Goal: Information Seeking & Learning: Learn about a topic

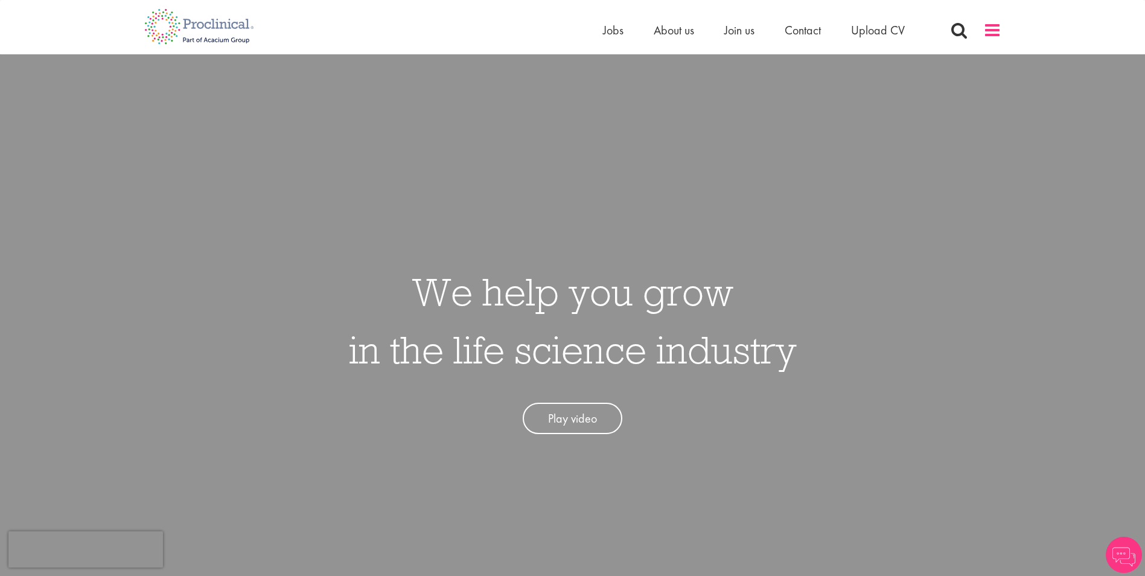
click at [993, 28] on span at bounding box center [992, 30] width 18 height 18
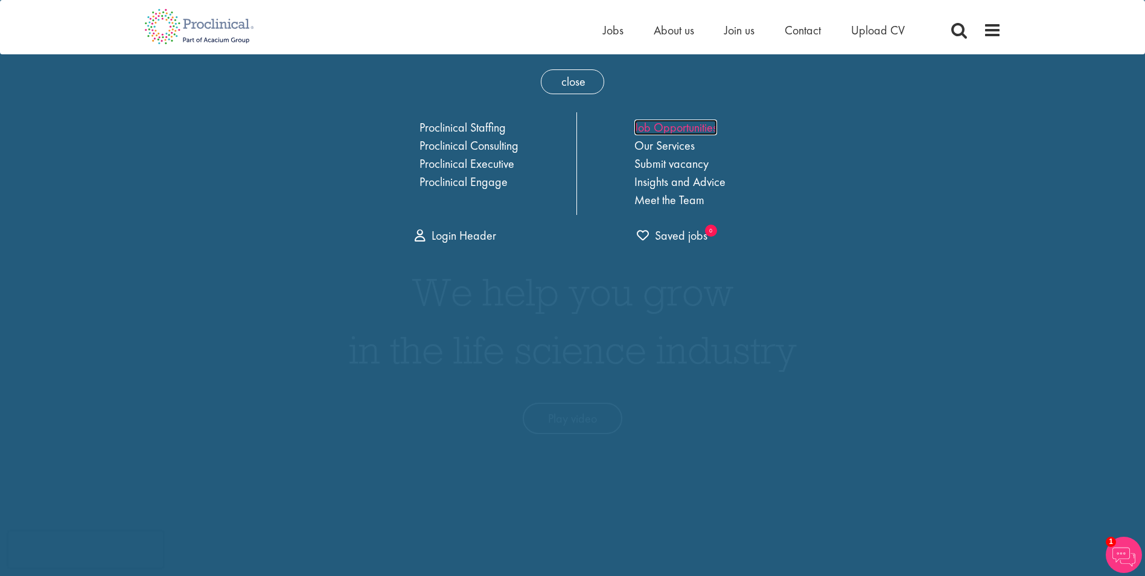
click at [713, 132] on link "Job Opportunities" at bounding box center [675, 127] width 83 height 16
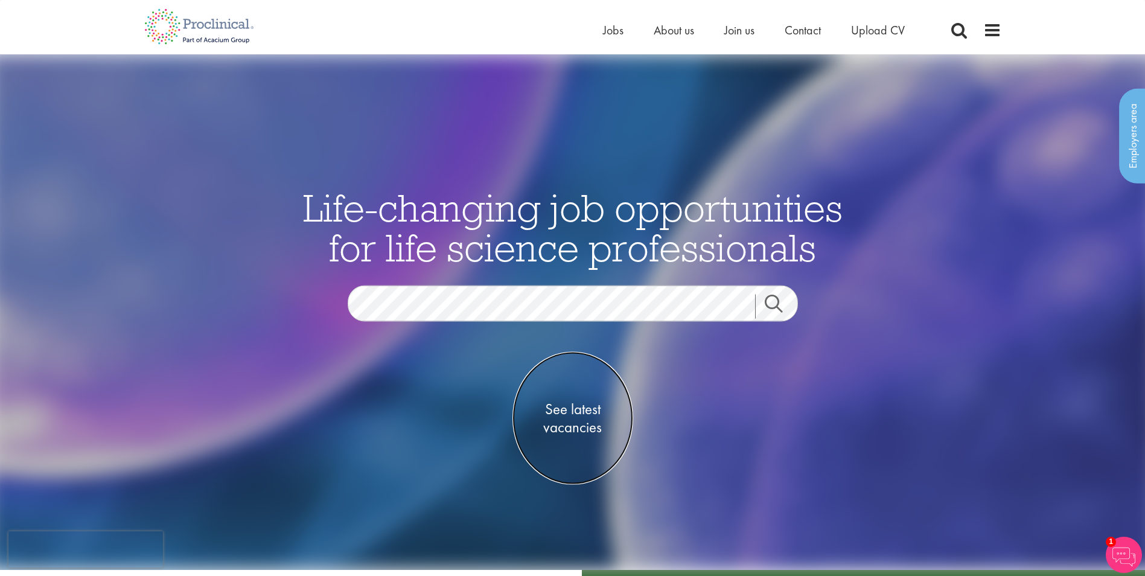
click at [584, 419] on span "See latest vacancies" at bounding box center [572, 417] width 121 height 36
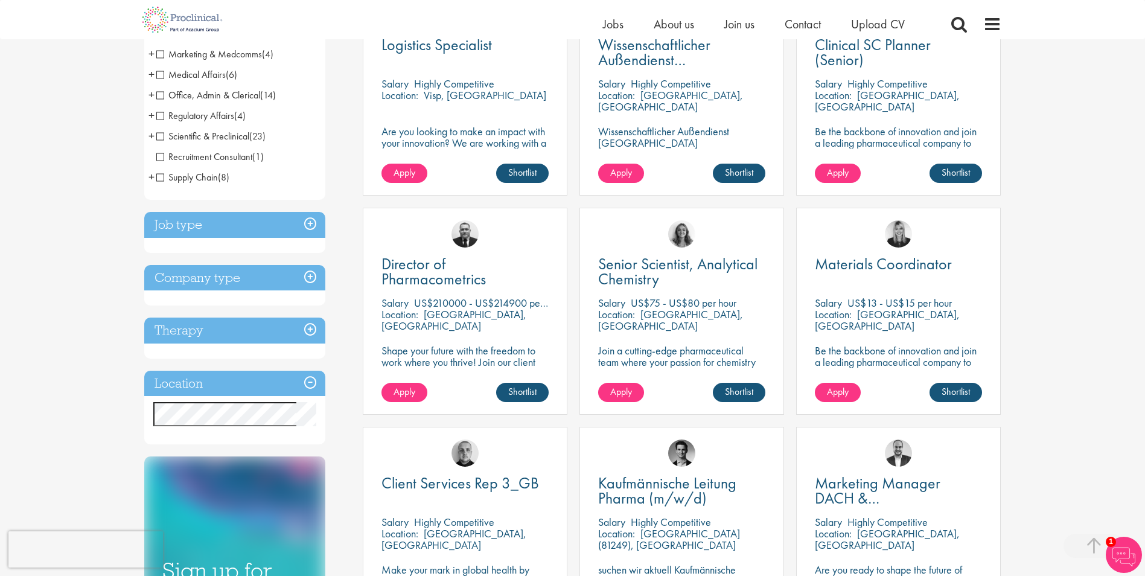
scroll to position [302, 0]
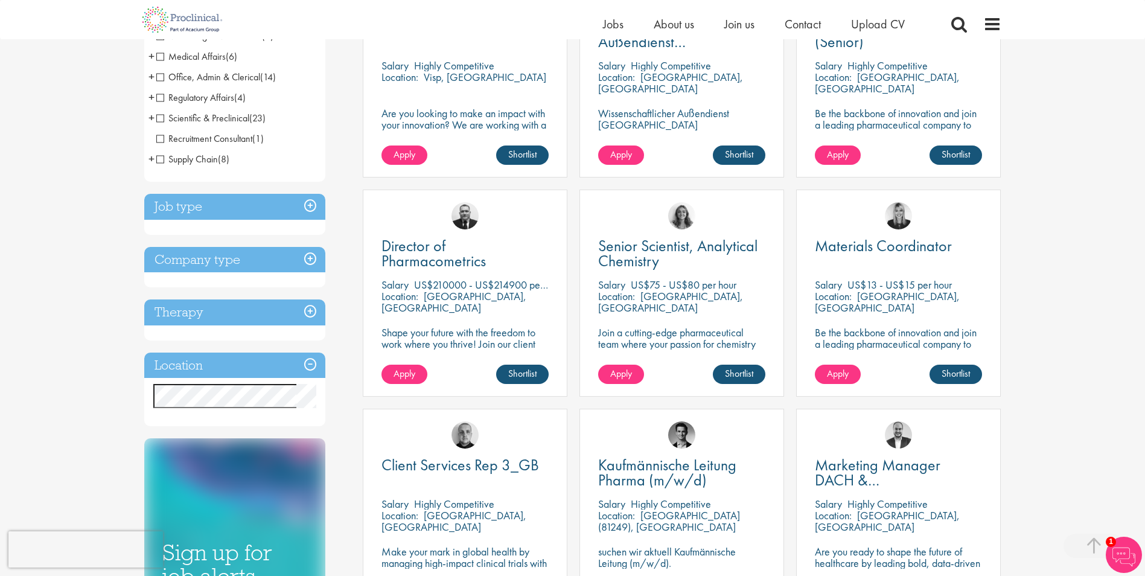
click at [311, 204] on h3 "Job type" at bounding box center [234, 207] width 181 height 26
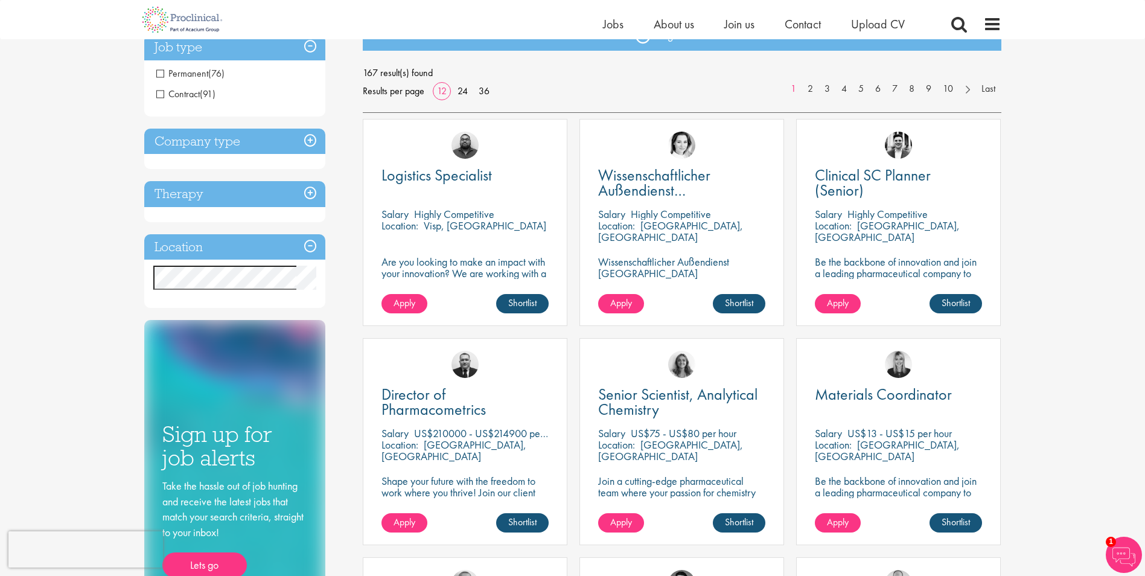
scroll to position [121, 0]
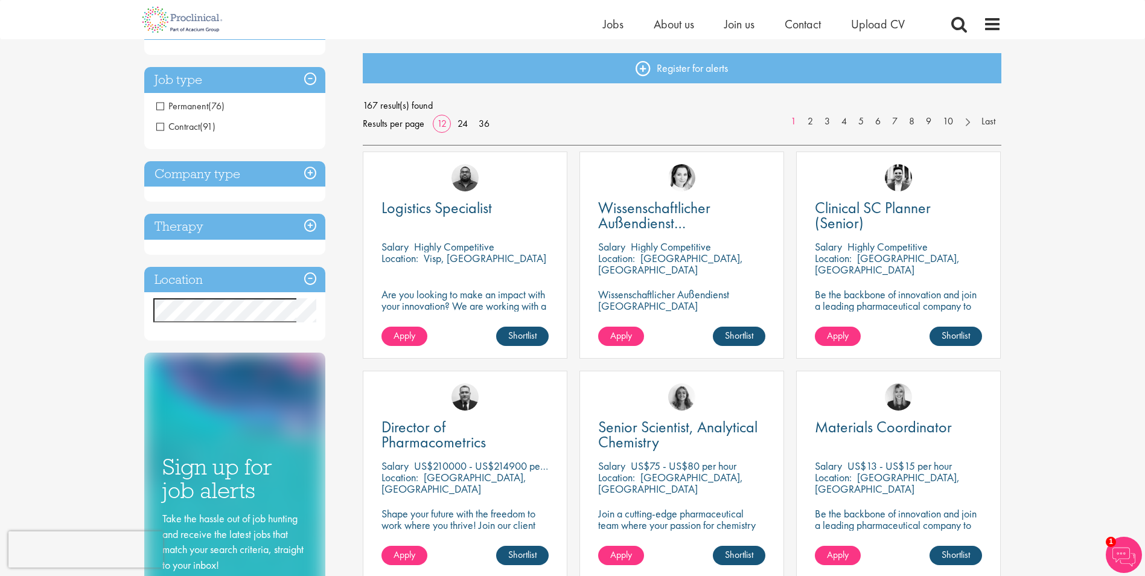
click at [307, 220] on h3 "Therapy" at bounding box center [234, 227] width 181 height 26
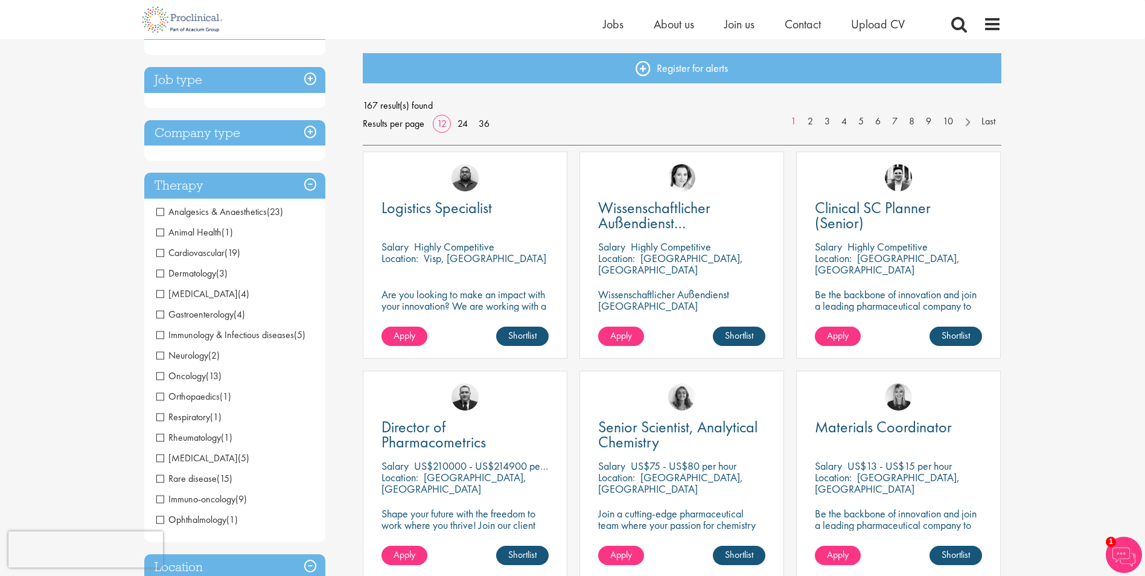
click at [310, 186] on h3 "Therapy" at bounding box center [234, 186] width 181 height 26
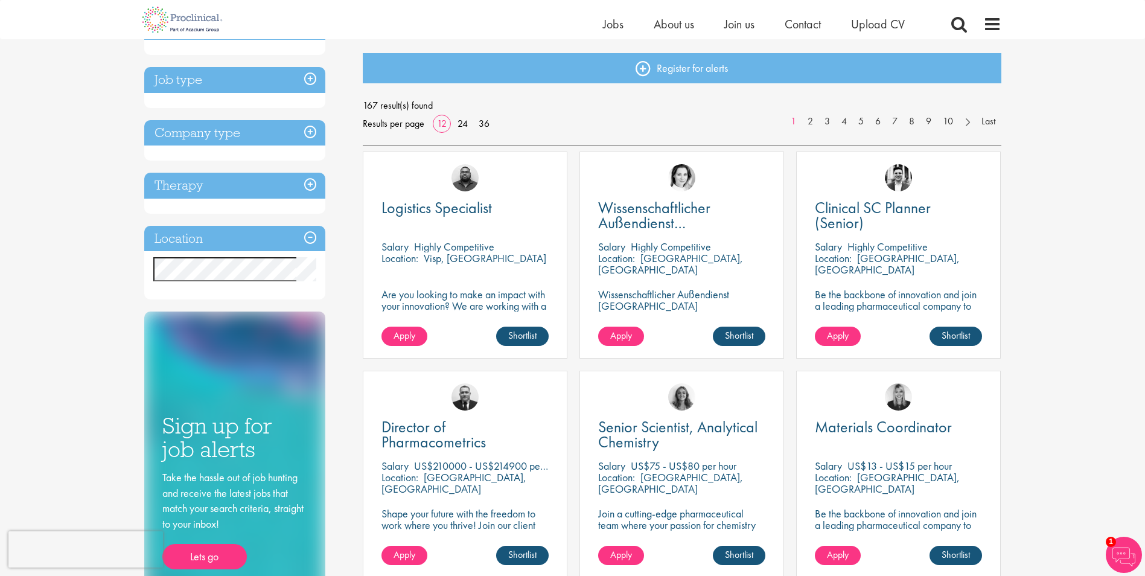
click at [308, 132] on h3 "Company type" at bounding box center [234, 133] width 181 height 26
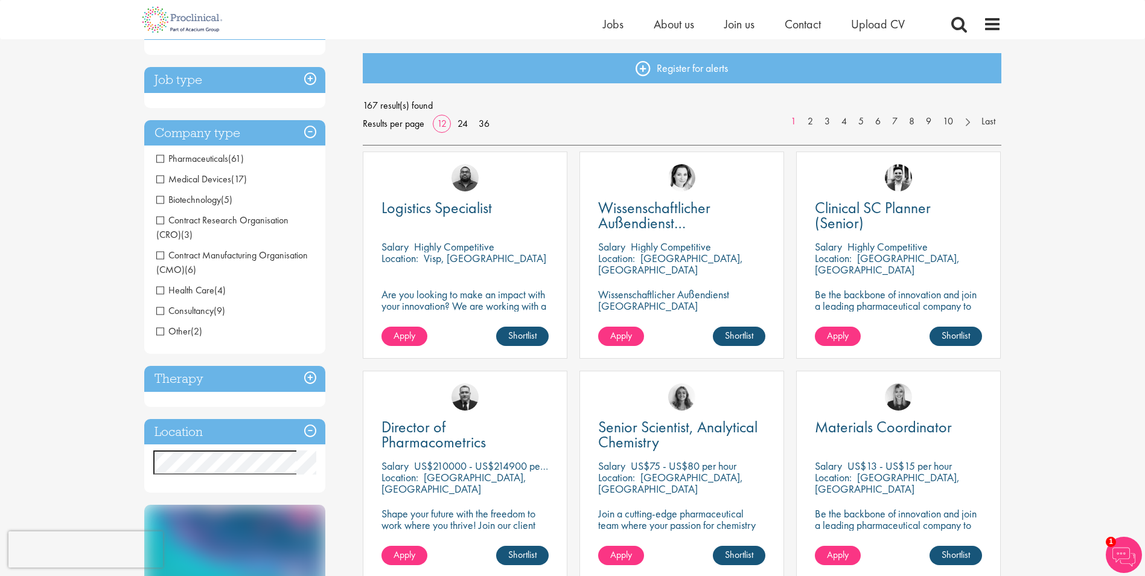
click at [308, 132] on h3 "Company type" at bounding box center [234, 133] width 181 height 26
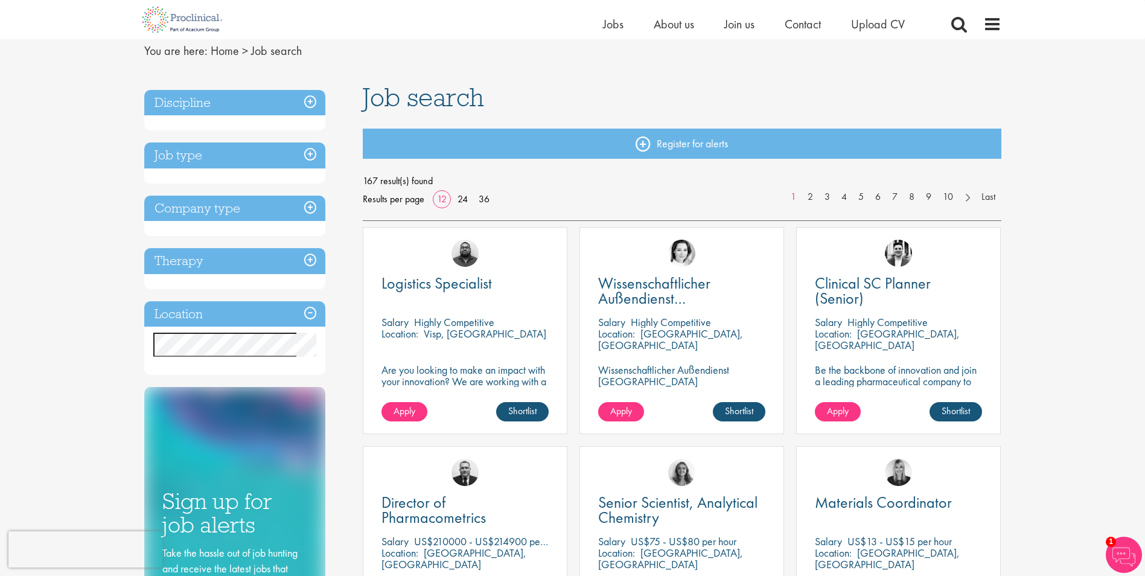
scroll to position [0, 0]
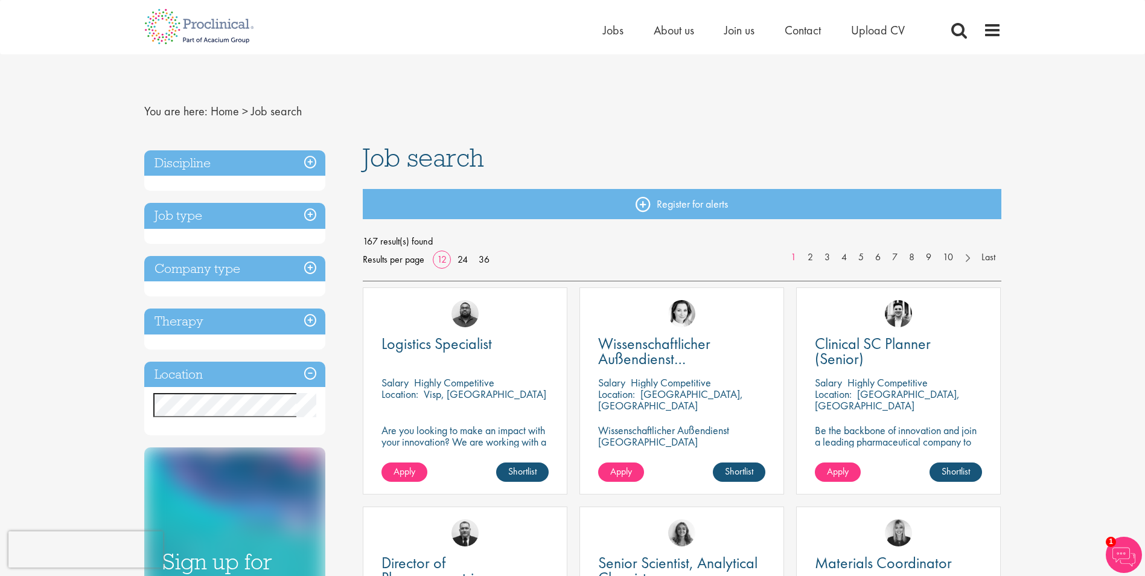
click at [309, 212] on h3 "Job type" at bounding box center [234, 216] width 181 height 26
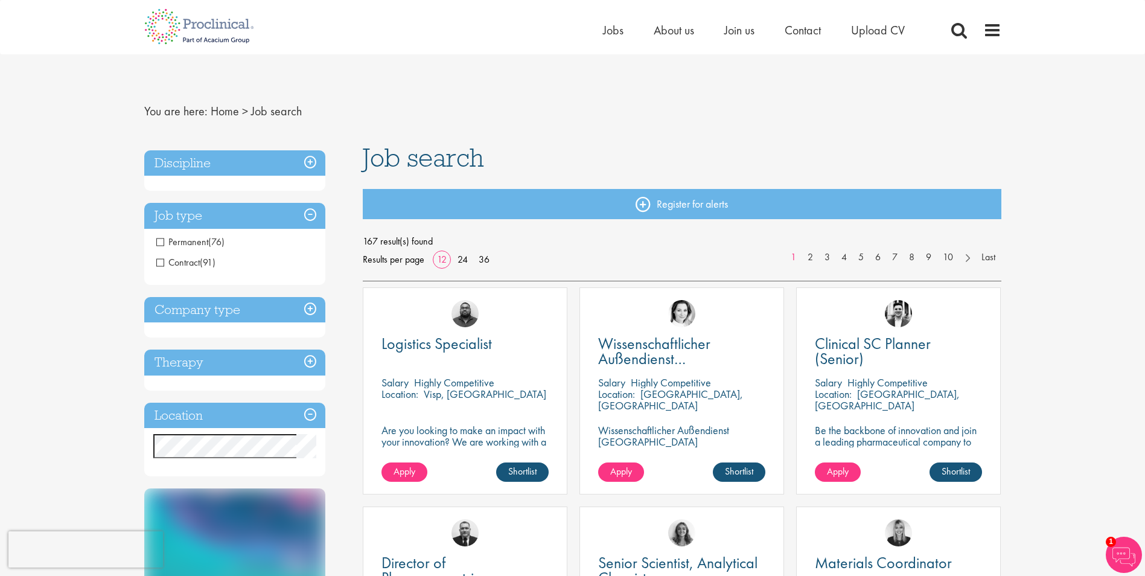
click at [310, 212] on h3 "Job type" at bounding box center [234, 216] width 181 height 26
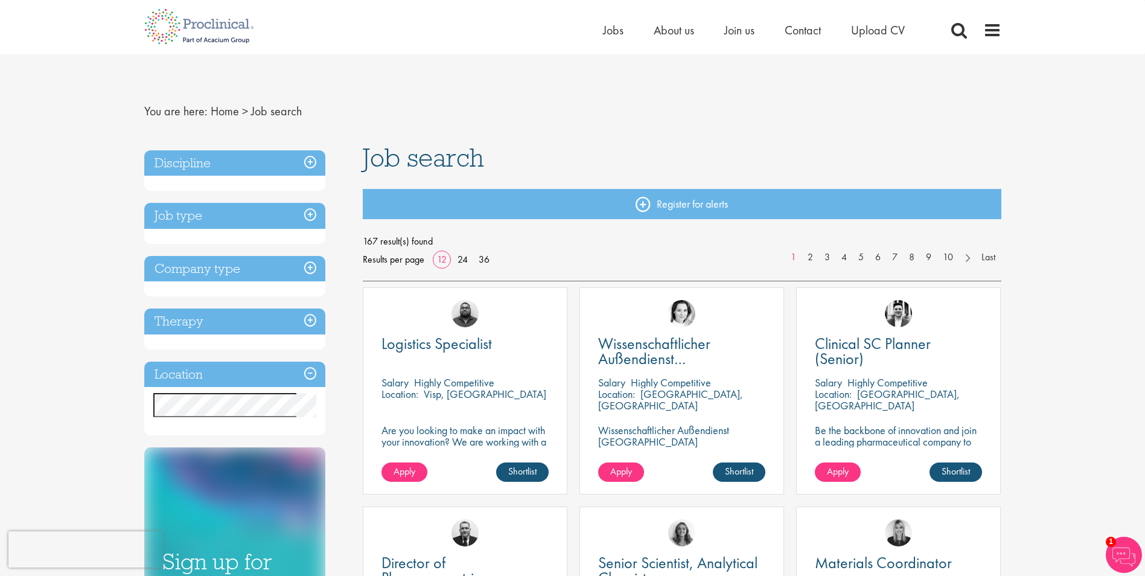
click at [309, 162] on h3 "Discipline" at bounding box center [234, 163] width 181 height 26
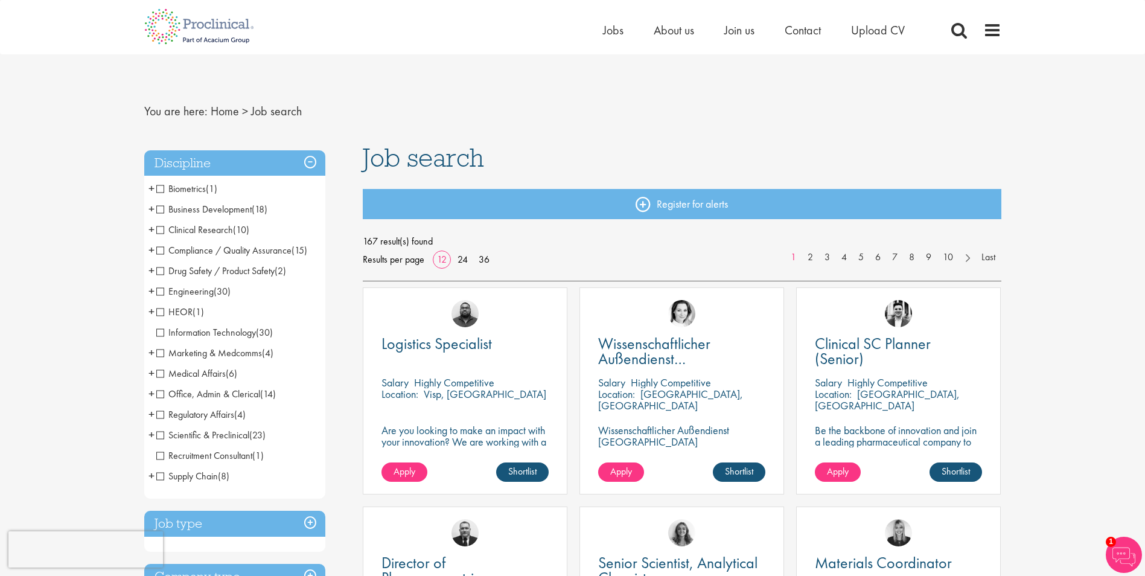
click at [310, 162] on h3 "Discipline" at bounding box center [234, 163] width 181 height 26
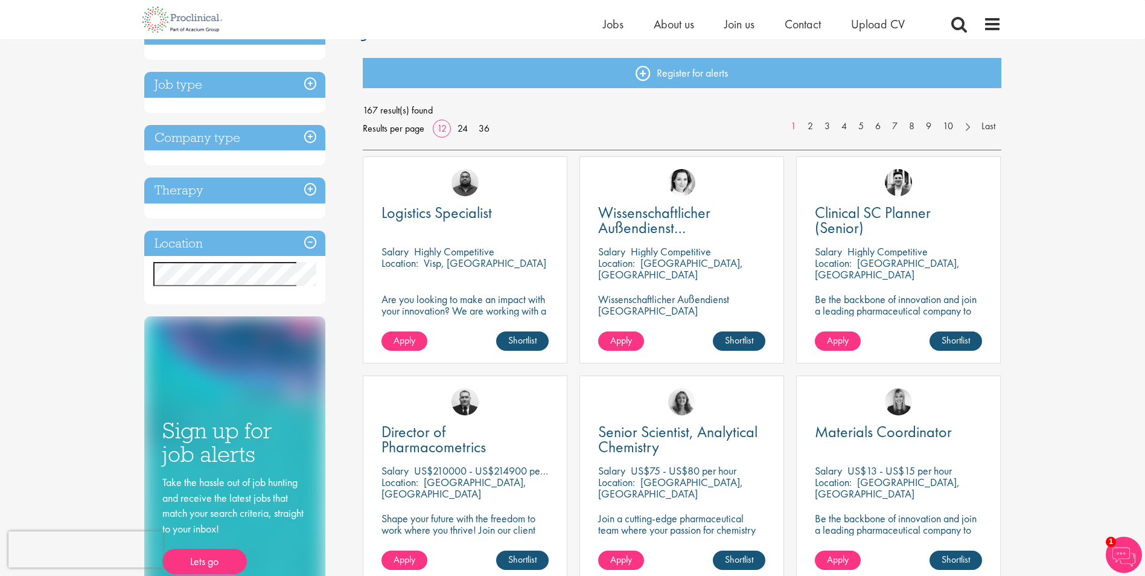
scroll to position [121, 0]
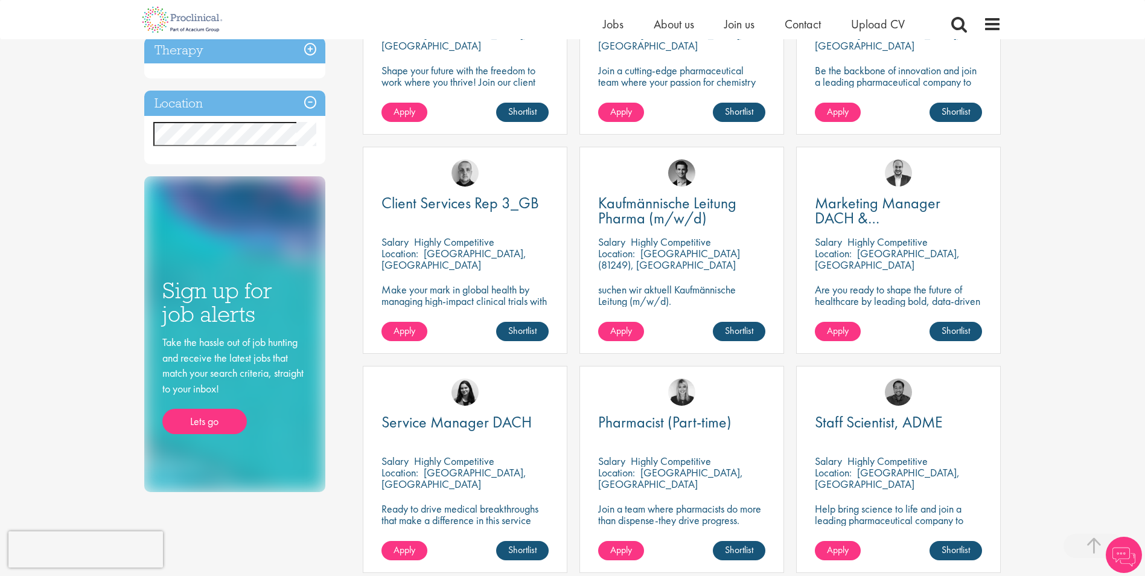
scroll to position [603, 0]
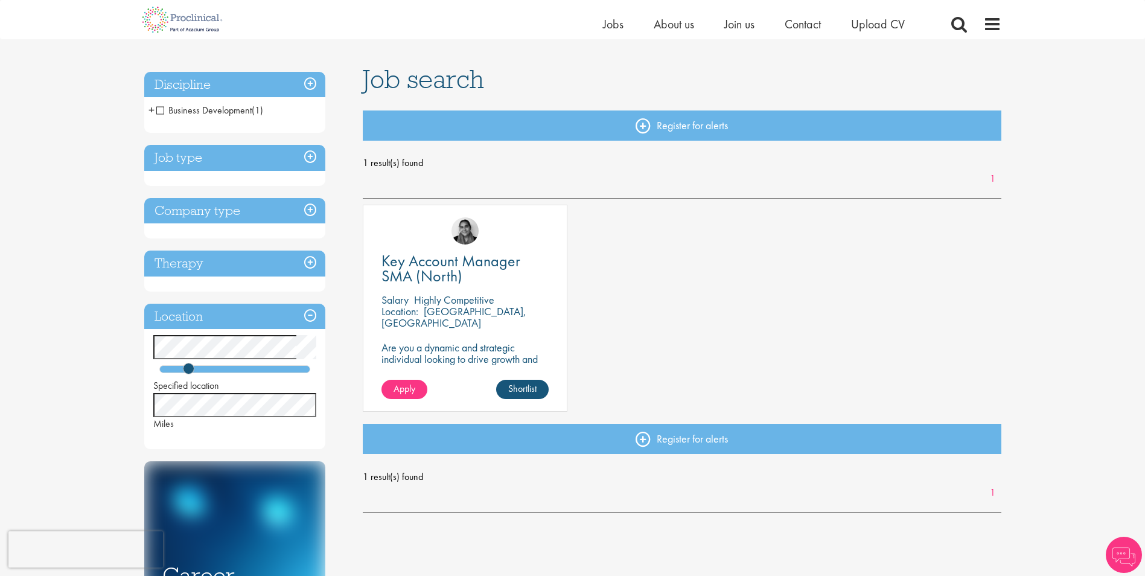
scroll to position [60, 0]
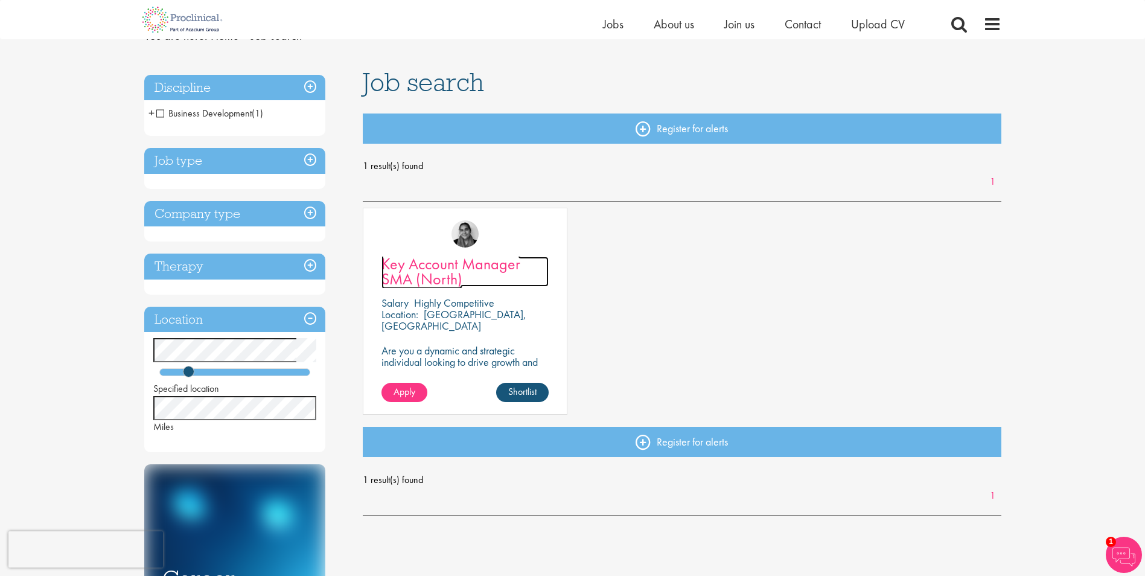
click at [501, 267] on span "Key Account Manager SMA (North)" at bounding box center [450, 271] width 139 height 36
click at [439, 308] on p "Highly Competitive" at bounding box center [454, 303] width 80 height 14
click at [437, 272] on span "Key Account Manager SMA (North)" at bounding box center [450, 271] width 139 height 36
